Goal: Information Seeking & Learning: Learn about a topic

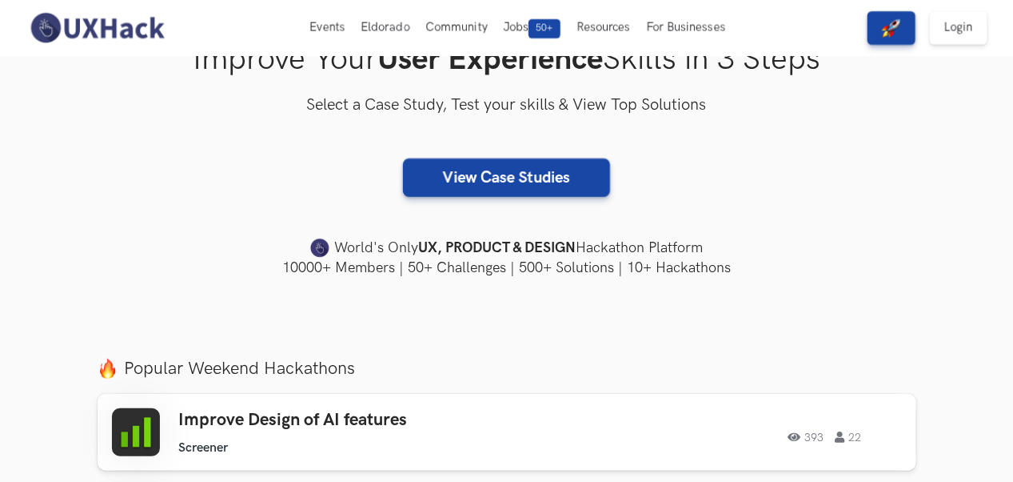
scroll to position [80, 0]
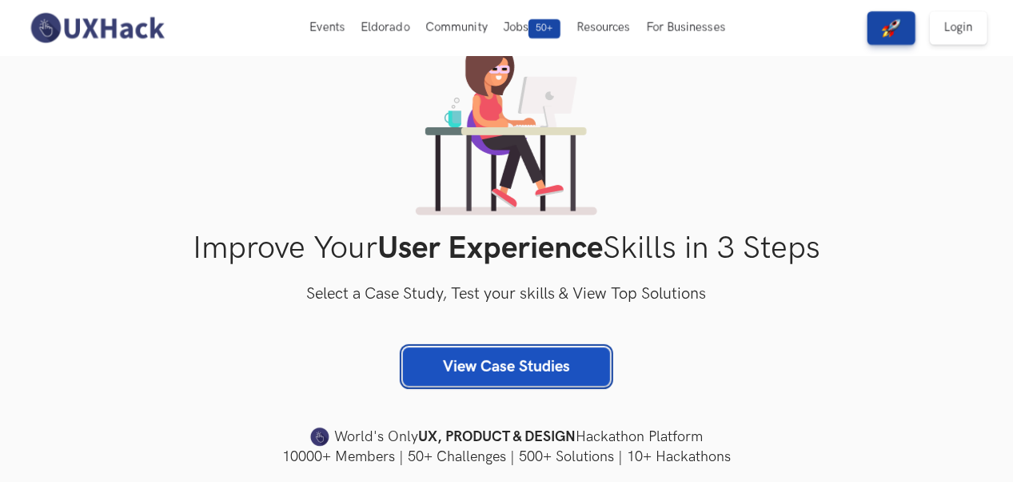
click at [528, 371] on link "View Case Studies" at bounding box center [506, 366] width 207 height 38
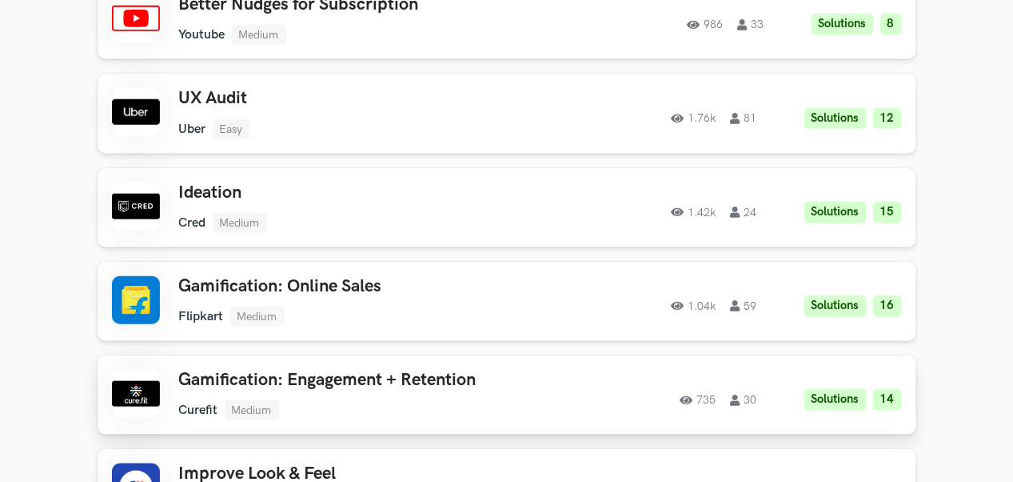
scroll to position [960, 0]
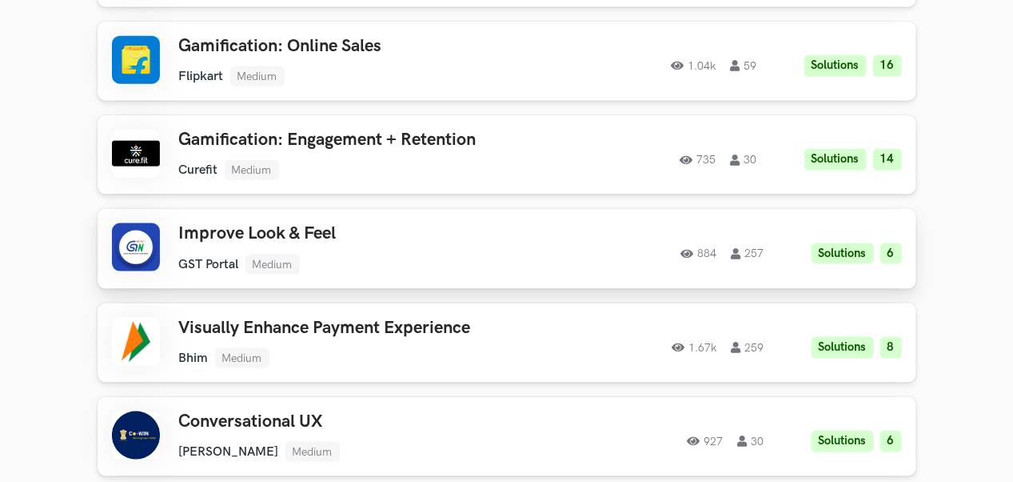
click at [837, 259] on li "Solutions" at bounding box center [843, 254] width 62 height 22
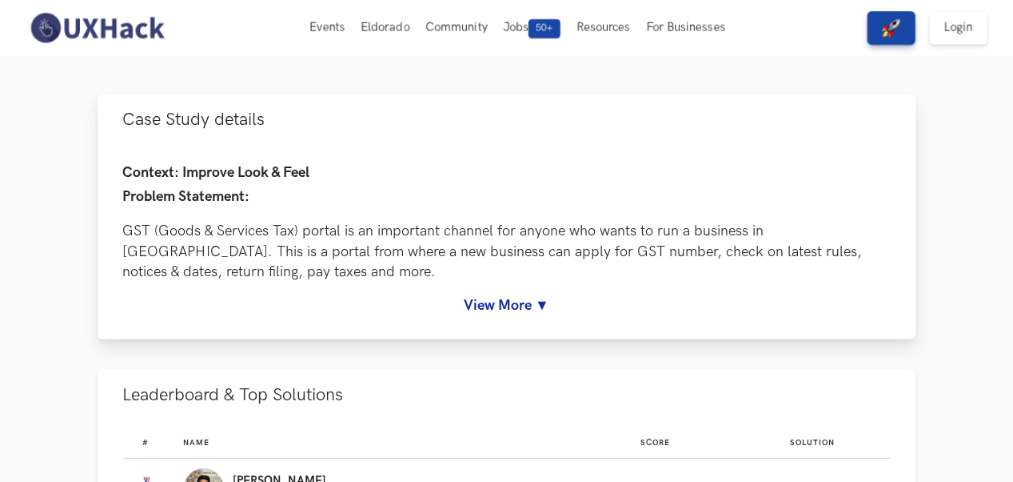
scroll to position [80, 0]
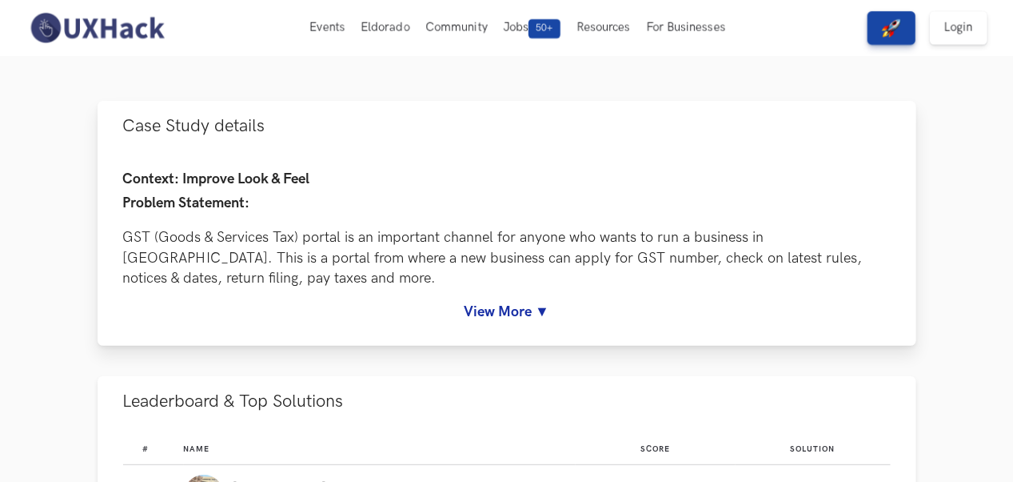
click at [501, 315] on link "View More ▼" at bounding box center [507, 311] width 768 height 17
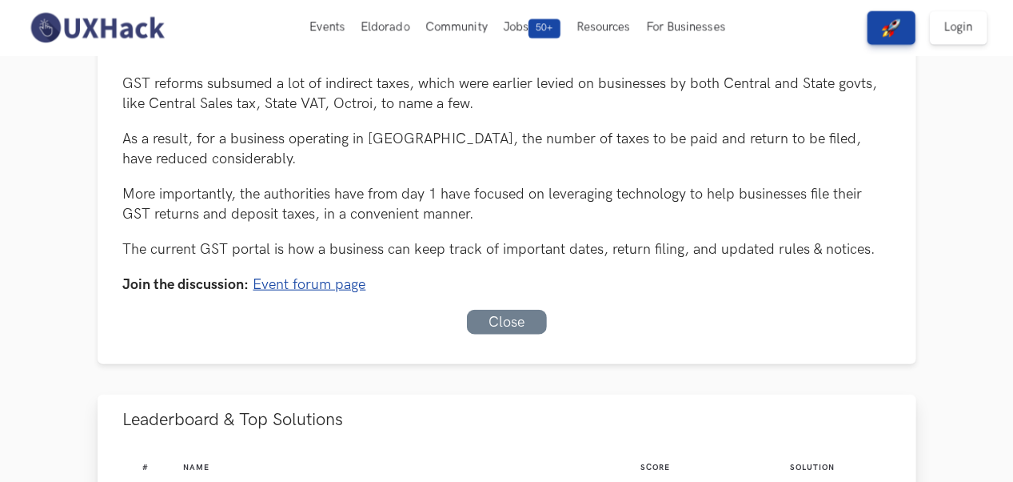
scroll to position [560, 0]
